Goal: Transaction & Acquisition: Purchase product/service

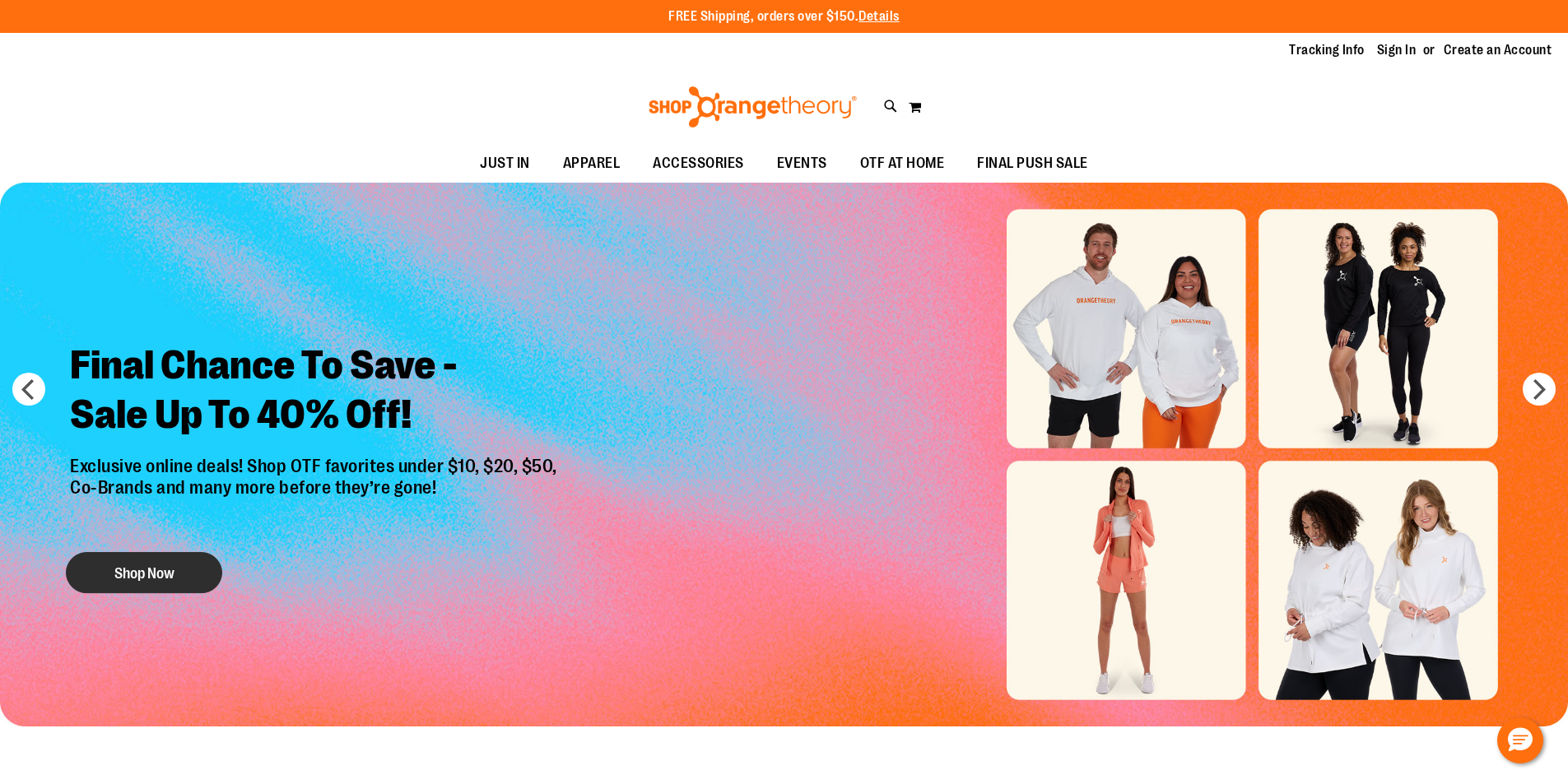
click at [168, 574] on button "Shop Now" at bounding box center [144, 573] width 157 height 41
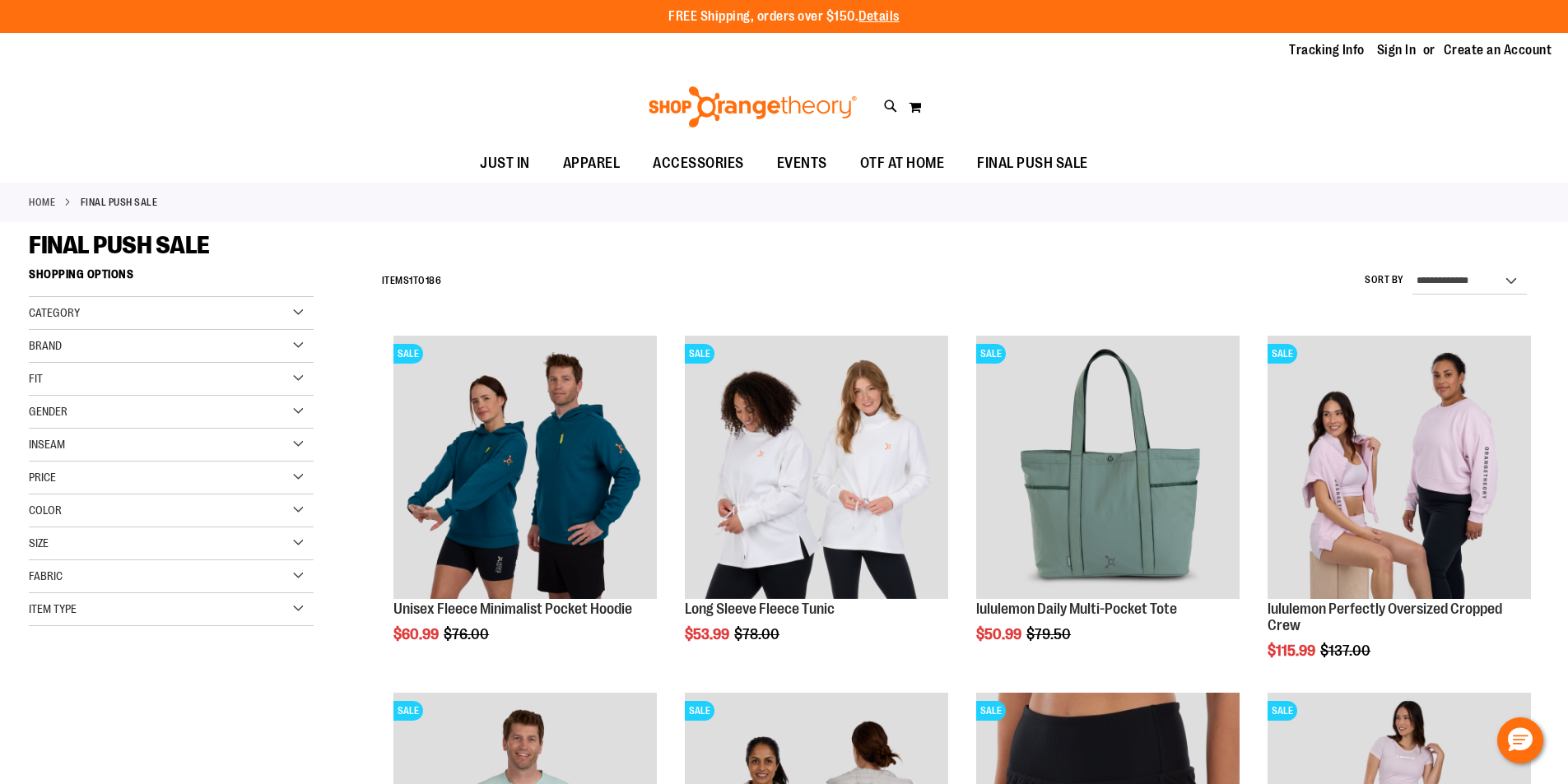
click at [298, 342] on div "Brand" at bounding box center [171, 346] width 285 height 33
click at [63, 412] on link "lululemon" at bounding box center [161, 414] width 274 height 17
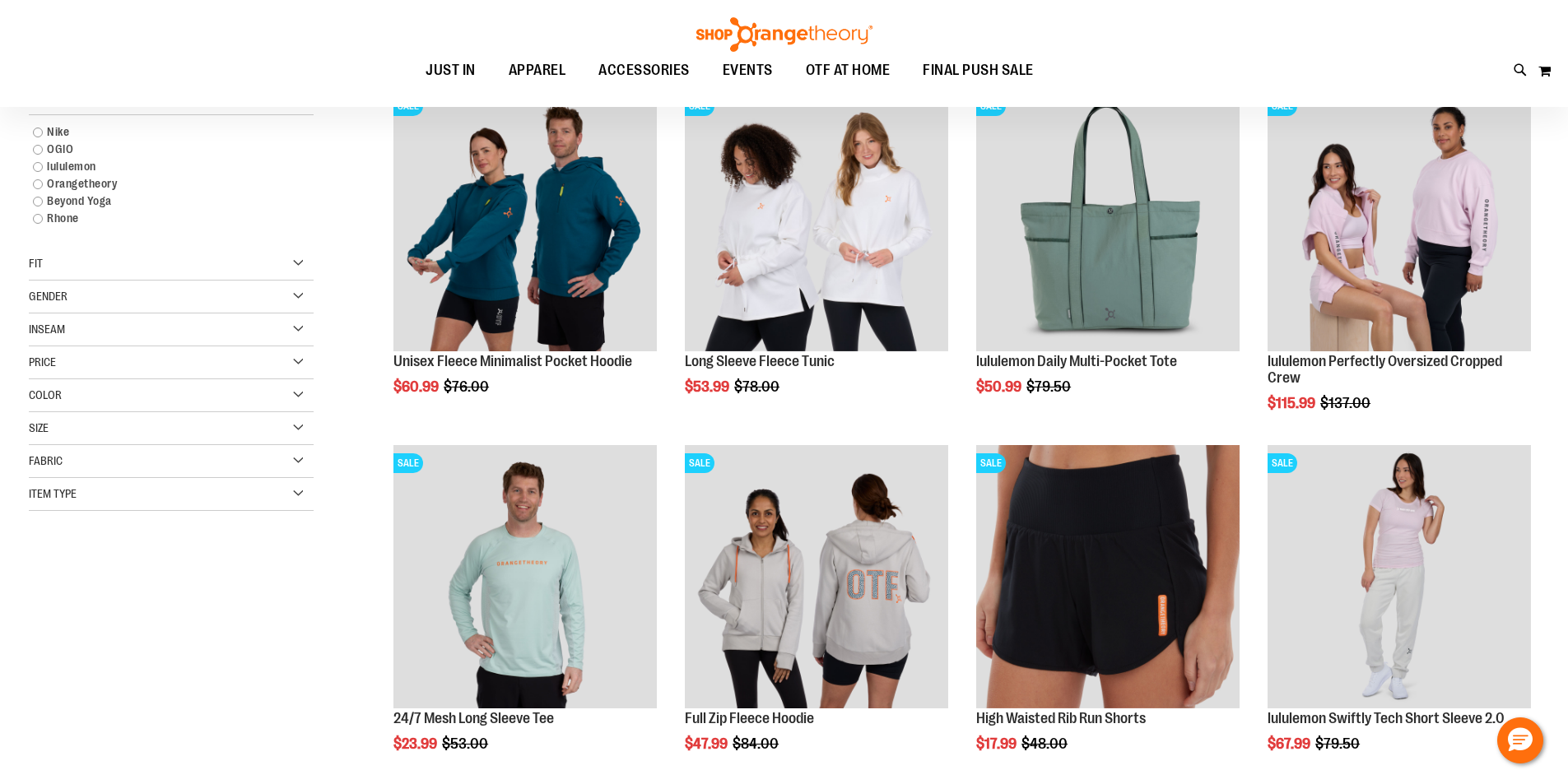
scroll to position [260, 0]
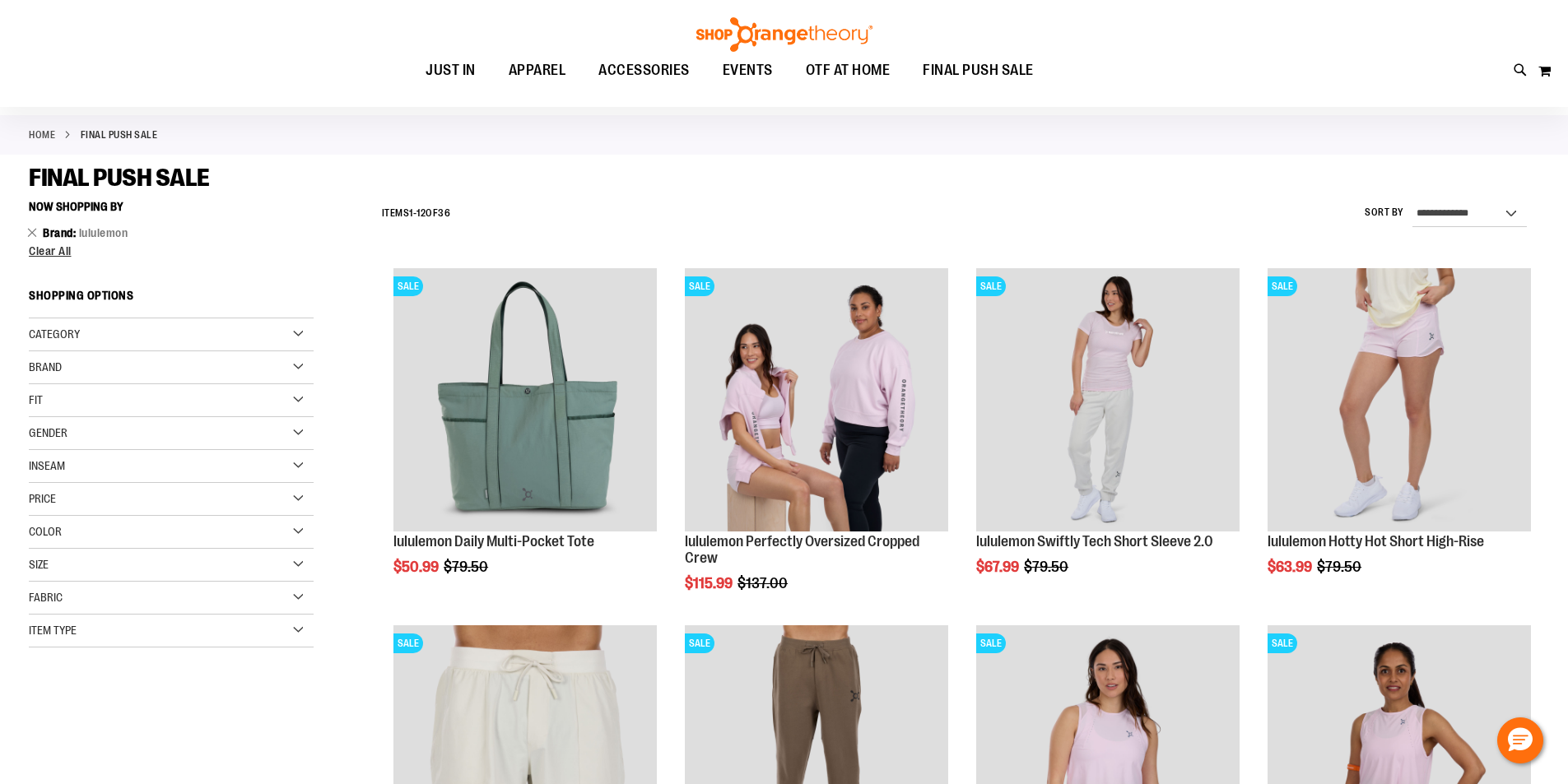
scroll to position [95, 0]
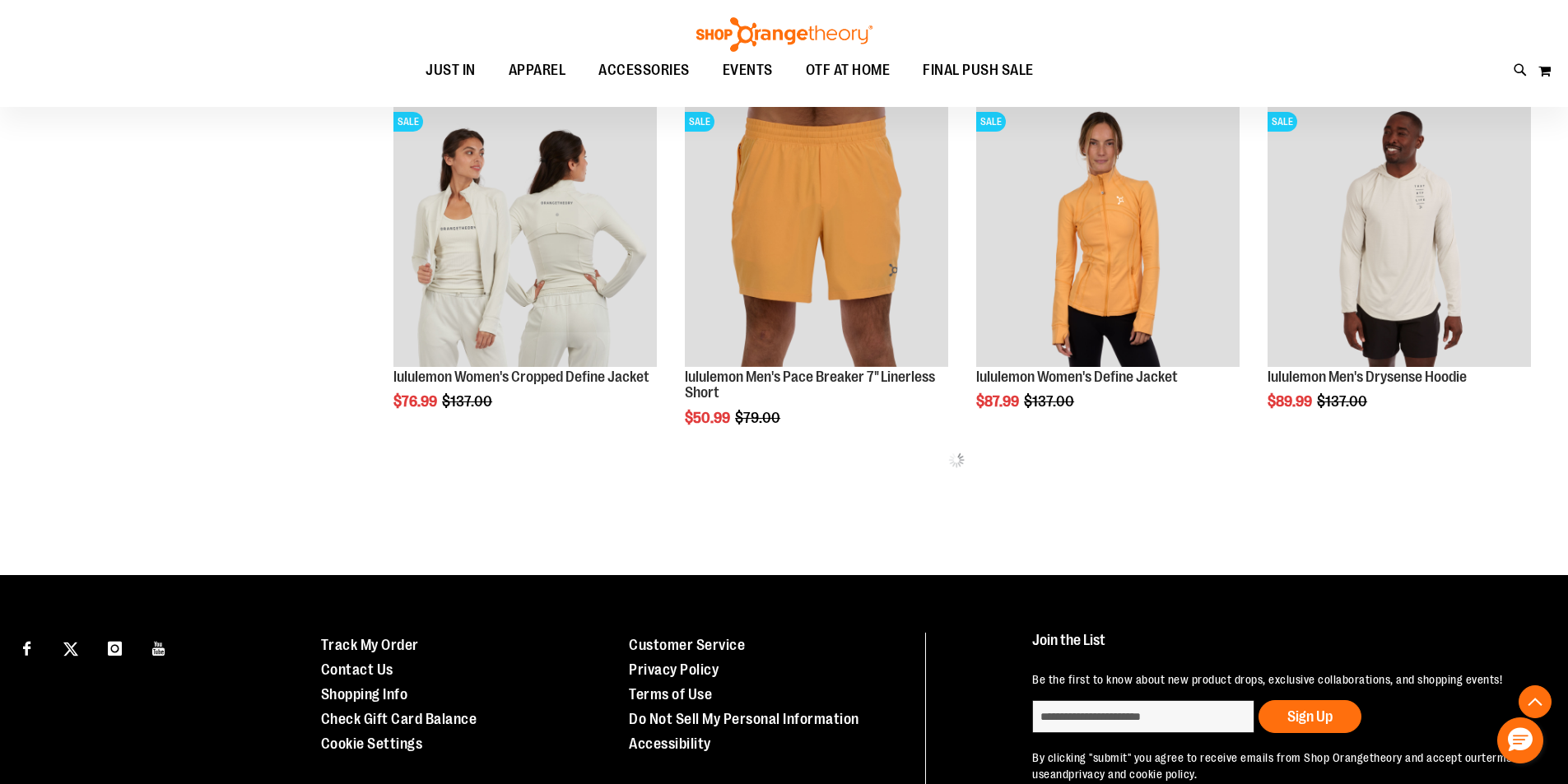
scroll to position [919, 0]
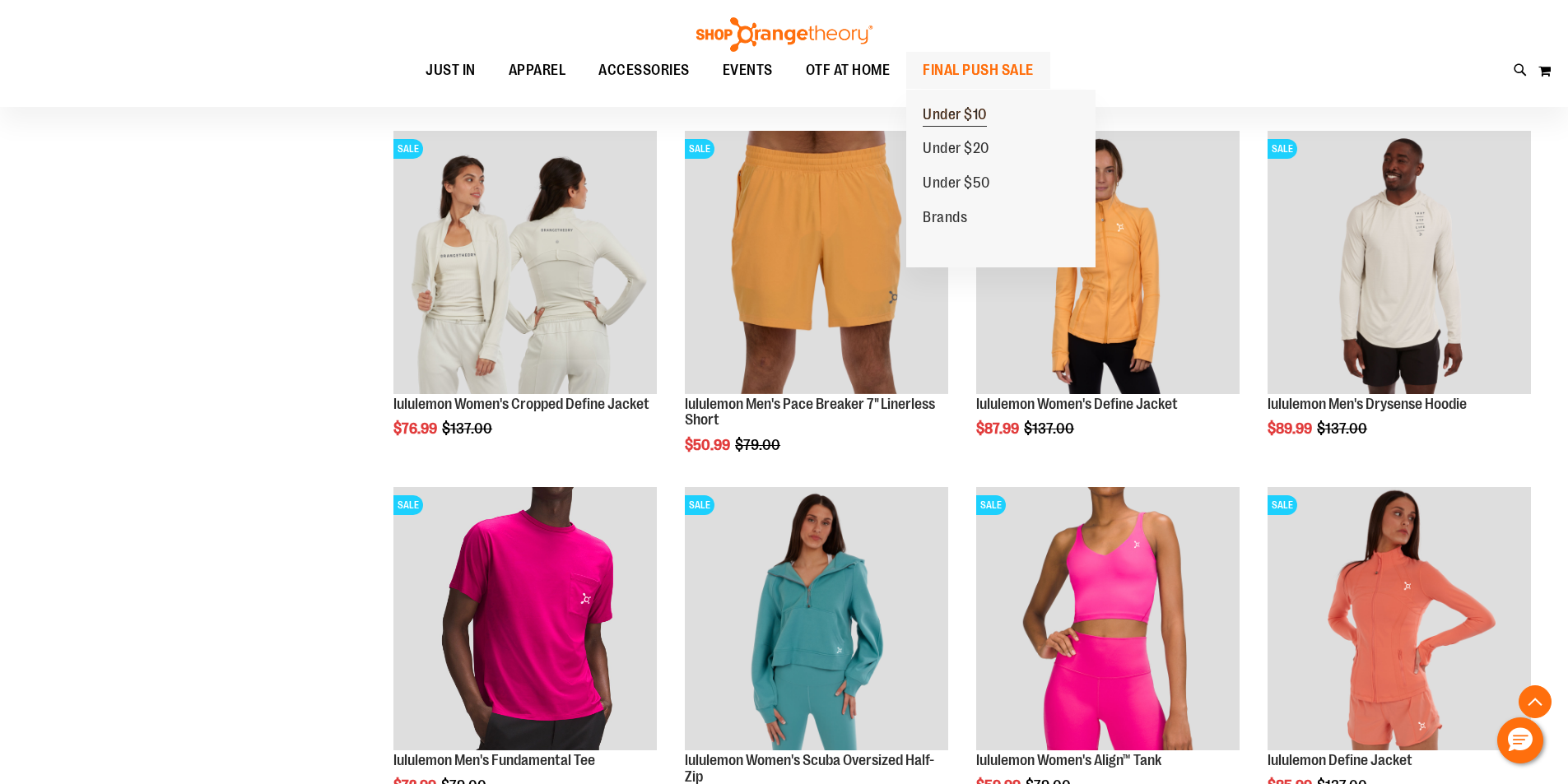
click at [977, 111] on span "Under $10" at bounding box center [954, 117] width 64 height 20
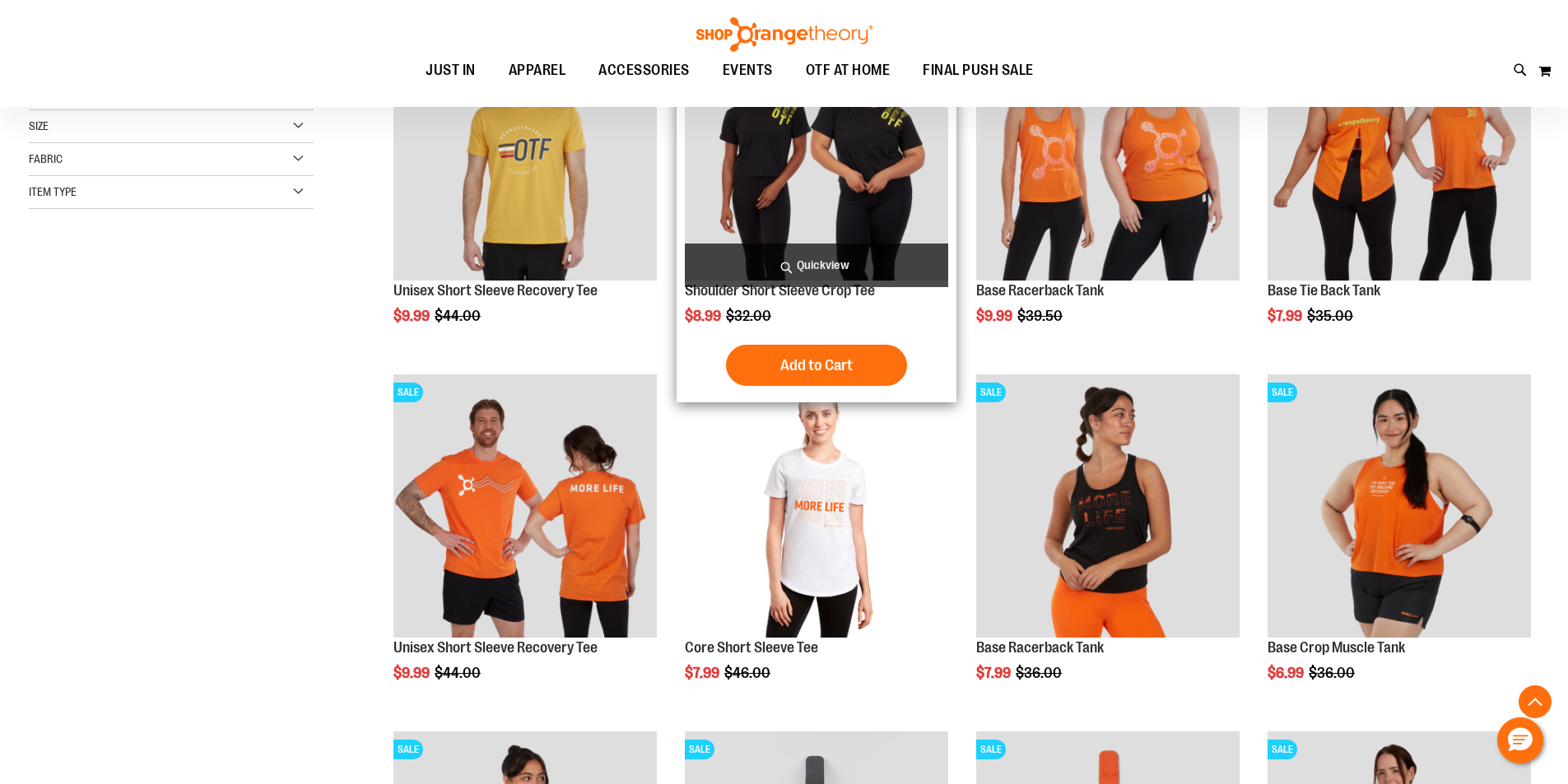
scroll to position [328, 0]
